Goal: Information Seeking & Learning: Learn about a topic

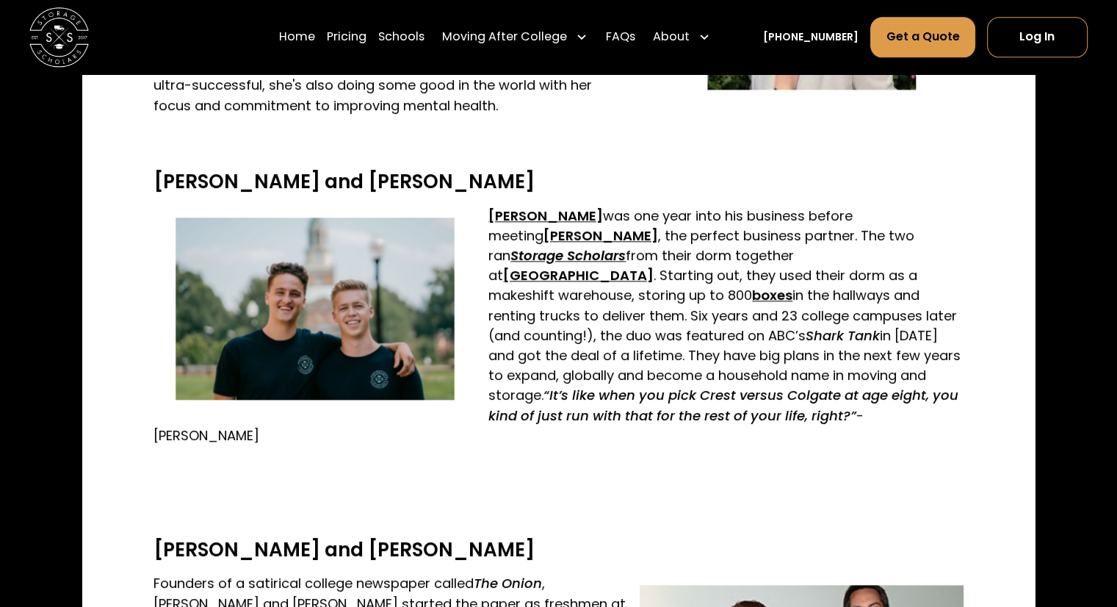
scroll to position [1941, 0]
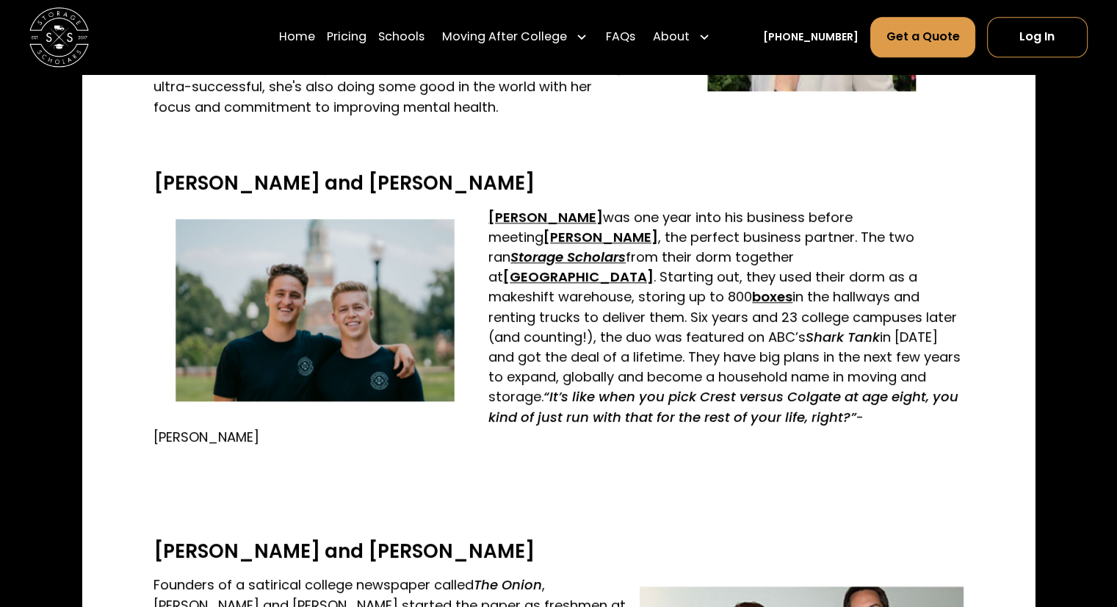
click at [196, 172] on h3 "[PERSON_NAME] and [PERSON_NAME]" at bounding box center [559, 183] width 810 height 23
drag, startPoint x: 196, startPoint y: 145, endPoint x: 223, endPoint y: 145, distance: 27.2
click at [223, 172] on h3 "[PERSON_NAME] and [PERSON_NAME]" at bounding box center [559, 183] width 810 height 23
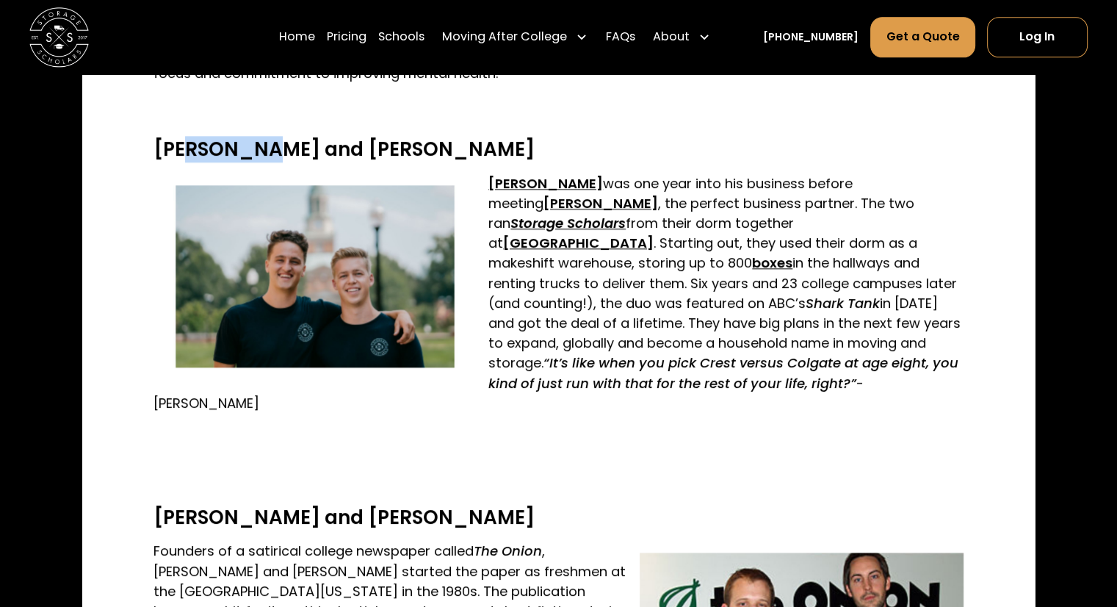
scroll to position [1976, 0]
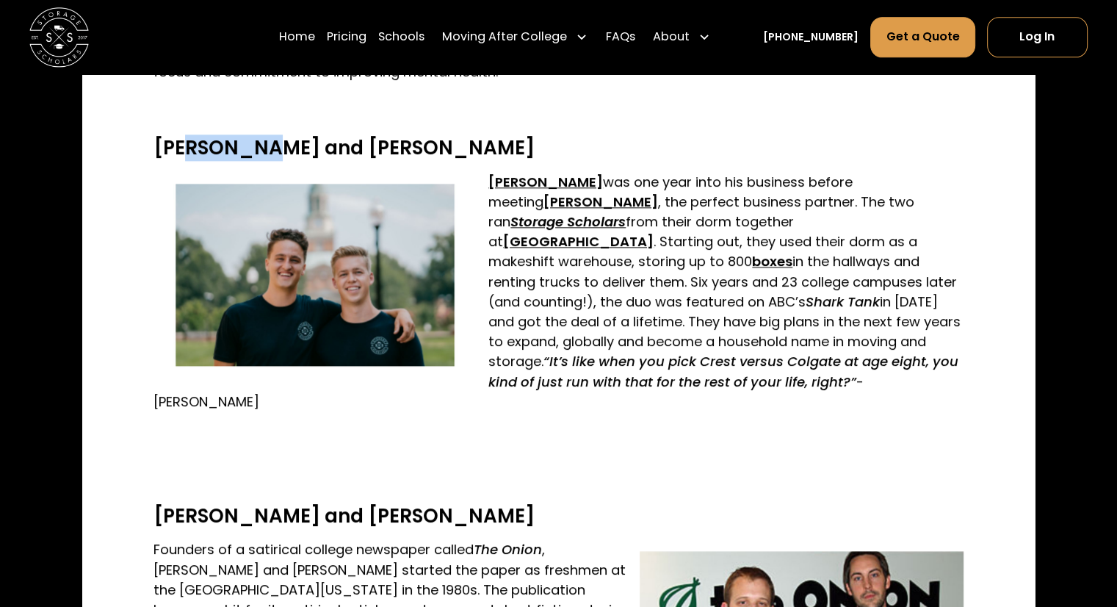
click at [345, 184] on img at bounding box center [316, 275] width 324 height 182
click at [141, 104] on div "Whoever said college was for studying and partying has never met these 14 colle…" at bounding box center [558, 589] width 952 height 3995
click at [151, 87] on div "Whoever said college was for studying and partying has never met these 14 colle…" at bounding box center [558, 589] width 952 height 3995
drag, startPoint x: 151, startPoint y: 87, endPoint x: 209, endPoint y: 107, distance: 61.1
click at [209, 107] on div "Whoever said college was for studying and partying has never met these 14 colle…" at bounding box center [558, 589] width 952 height 3995
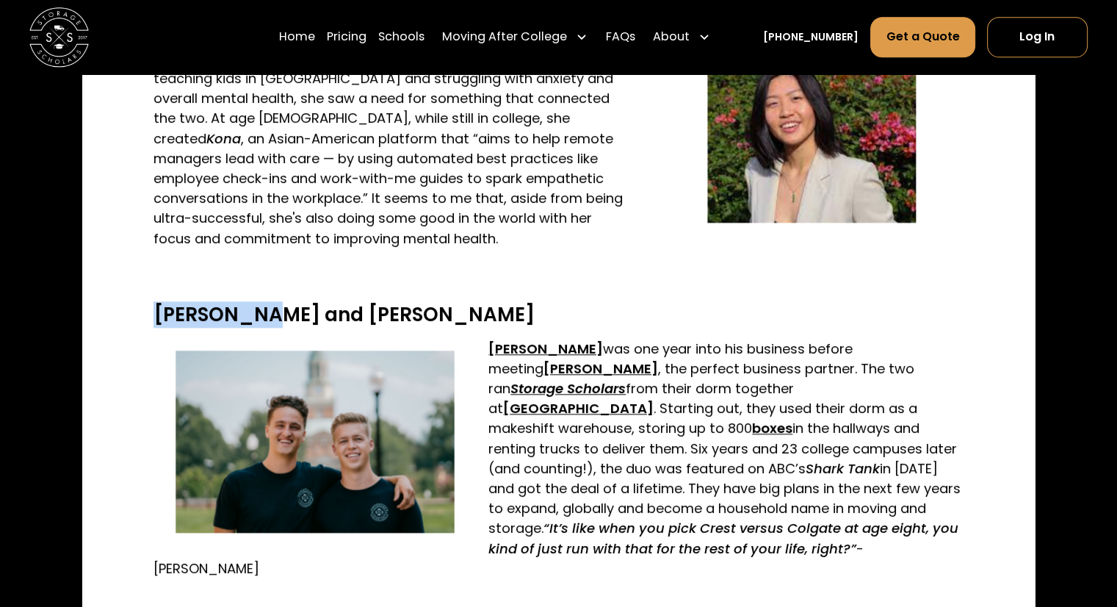
scroll to position [1809, 0]
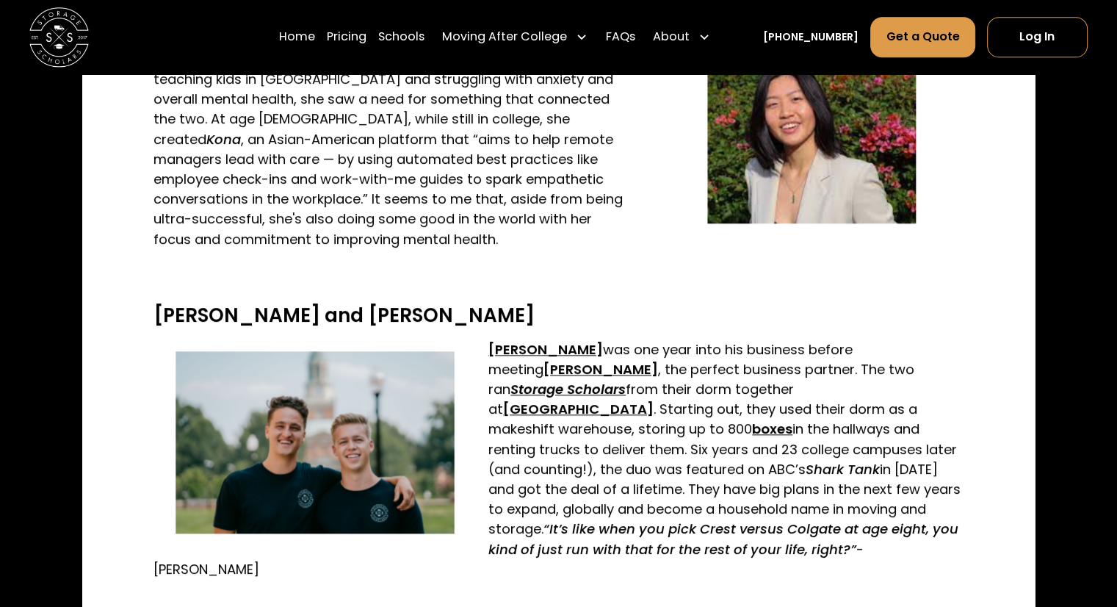
click at [373, 304] on h3 "[PERSON_NAME] and [PERSON_NAME]" at bounding box center [559, 315] width 810 height 23
drag, startPoint x: 373, startPoint y: 287, endPoint x: 428, endPoint y: 285, distance: 55.1
click at [428, 304] on h3 "[PERSON_NAME] and [PERSON_NAME]" at bounding box center [559, 315] width 810 height 23
drag, startPoint x: 428, startPoint y: 284, endPoint x: 364, endPoint y: 289, distance: 64.8
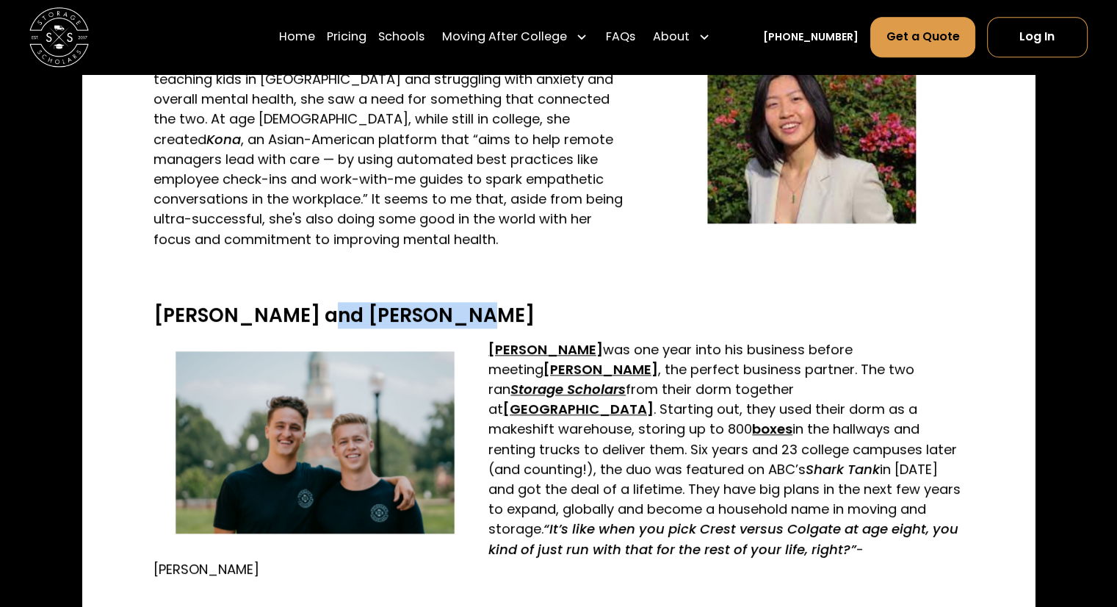
click at [364, 304] on h3 "[PERSON_NAME] and [PERSON_NAME]" at bounding box center [559, 315] width 810 height 23
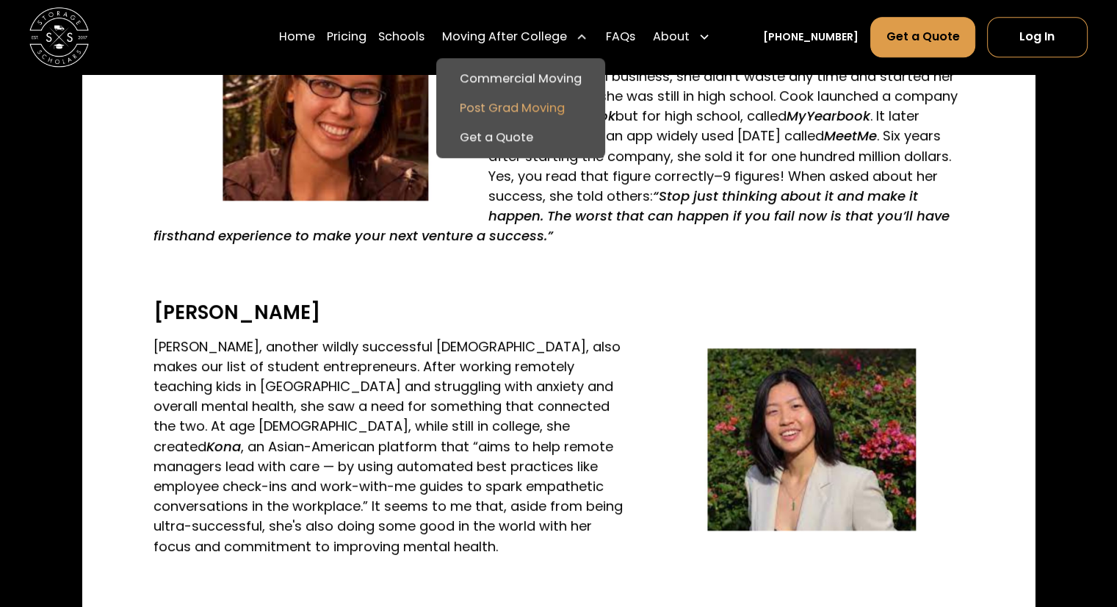
scroll to position [1499, 0]
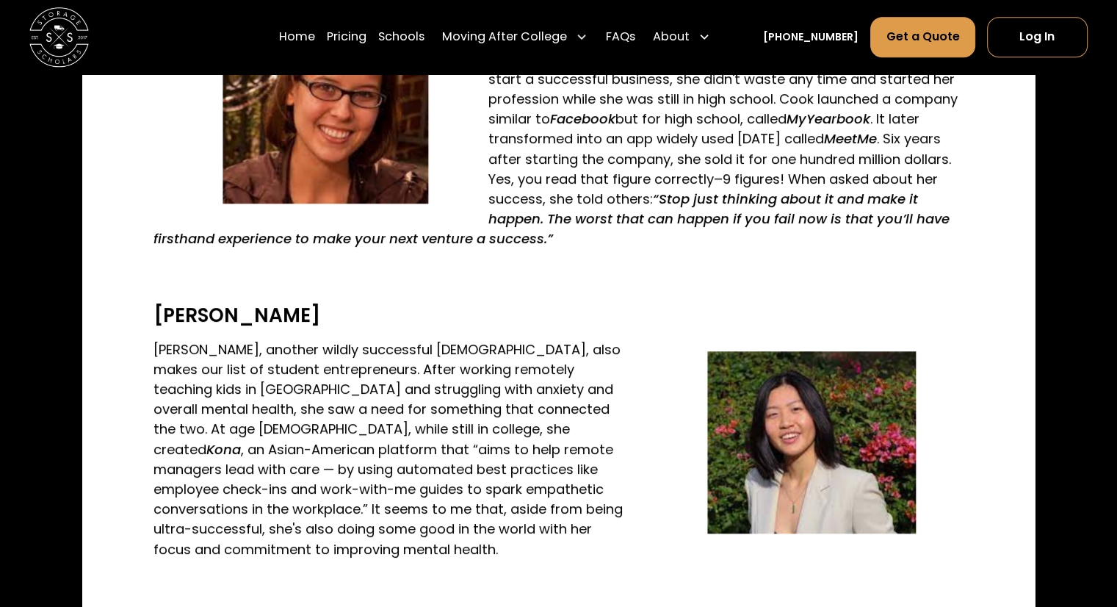
drag, startPoint x: 210, startPoint y: 286, endPoint x: 218, endPoint y: 286, distance: 8.1
drag, startPoint x: 218, startPoint y: 286, endPoint x: 209, endPoint y: 287, distance: 9.7
click at [209, 304] on h3 "[PERSON_NAME]" at bounding box center [559, 315] width 810 height 23
drag, startPoint x: 209, startPoint y: 287, endPoint x: 242, endPoint y: 287, distance: 33.1
click at [242, 304] on h3 "[PERSON_NAME]" at bounding box center [559, 315] width 810 height 23
